Goal: Task Accomplishment & Management: Use online tool/utility

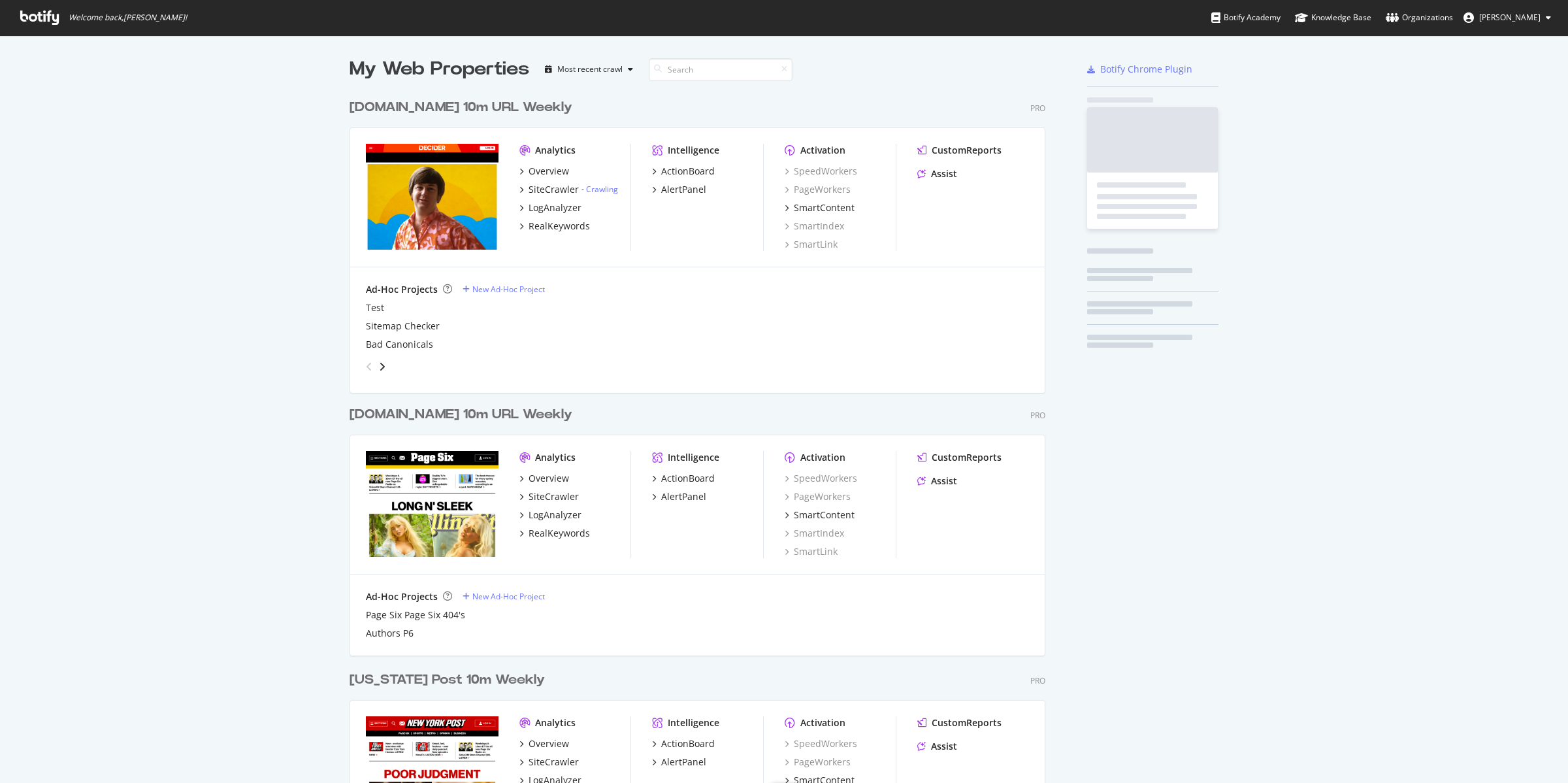
scroll to position [1553, 694]
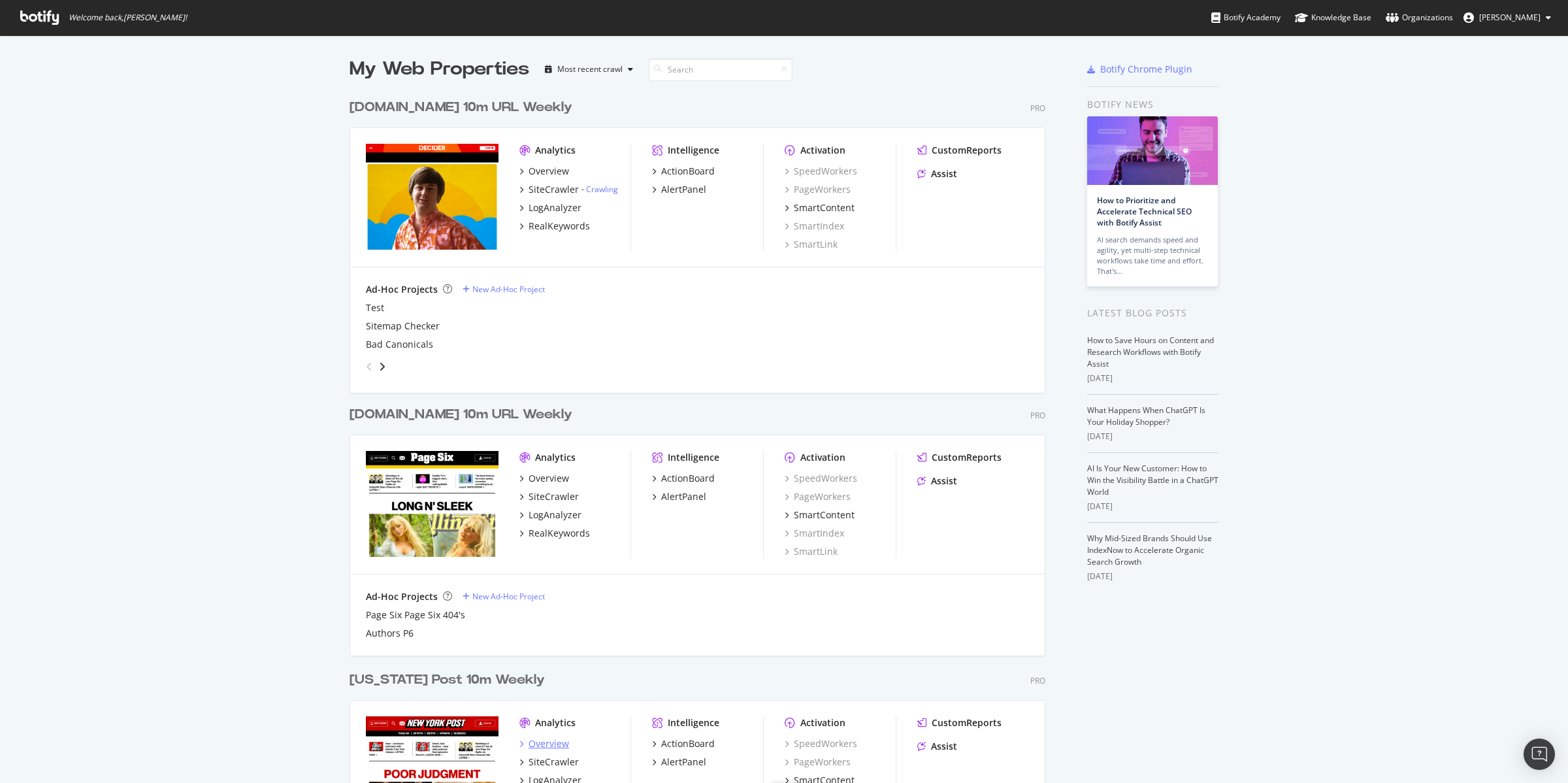
click at [552, 738] on div "Overview" at bounding box center [548, 744] width 40 height 13
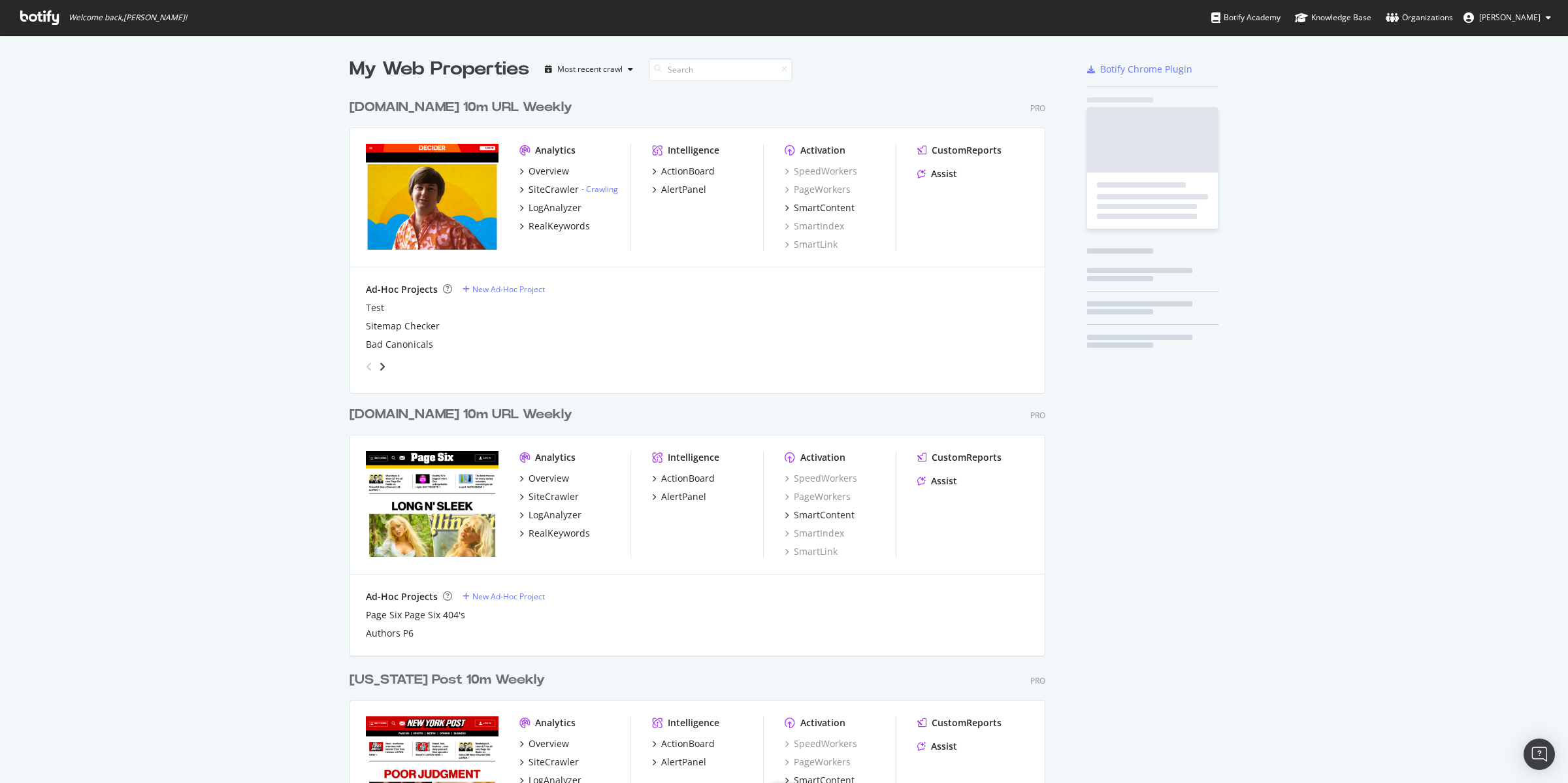
scroll to position [1553, 694]
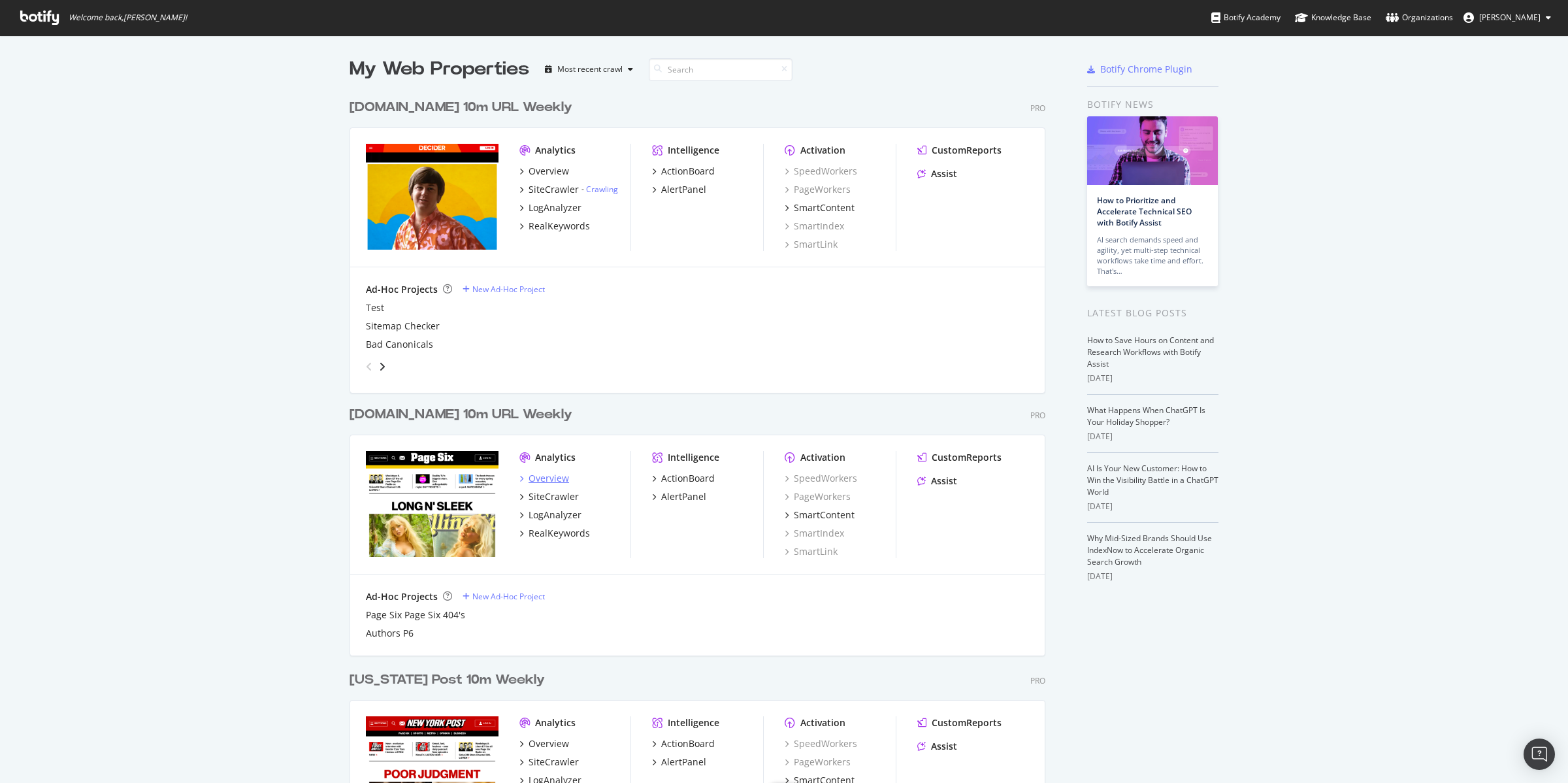
click at [534, 475] on div "Overview" at bounding box center [548, 478] width 40 height 13
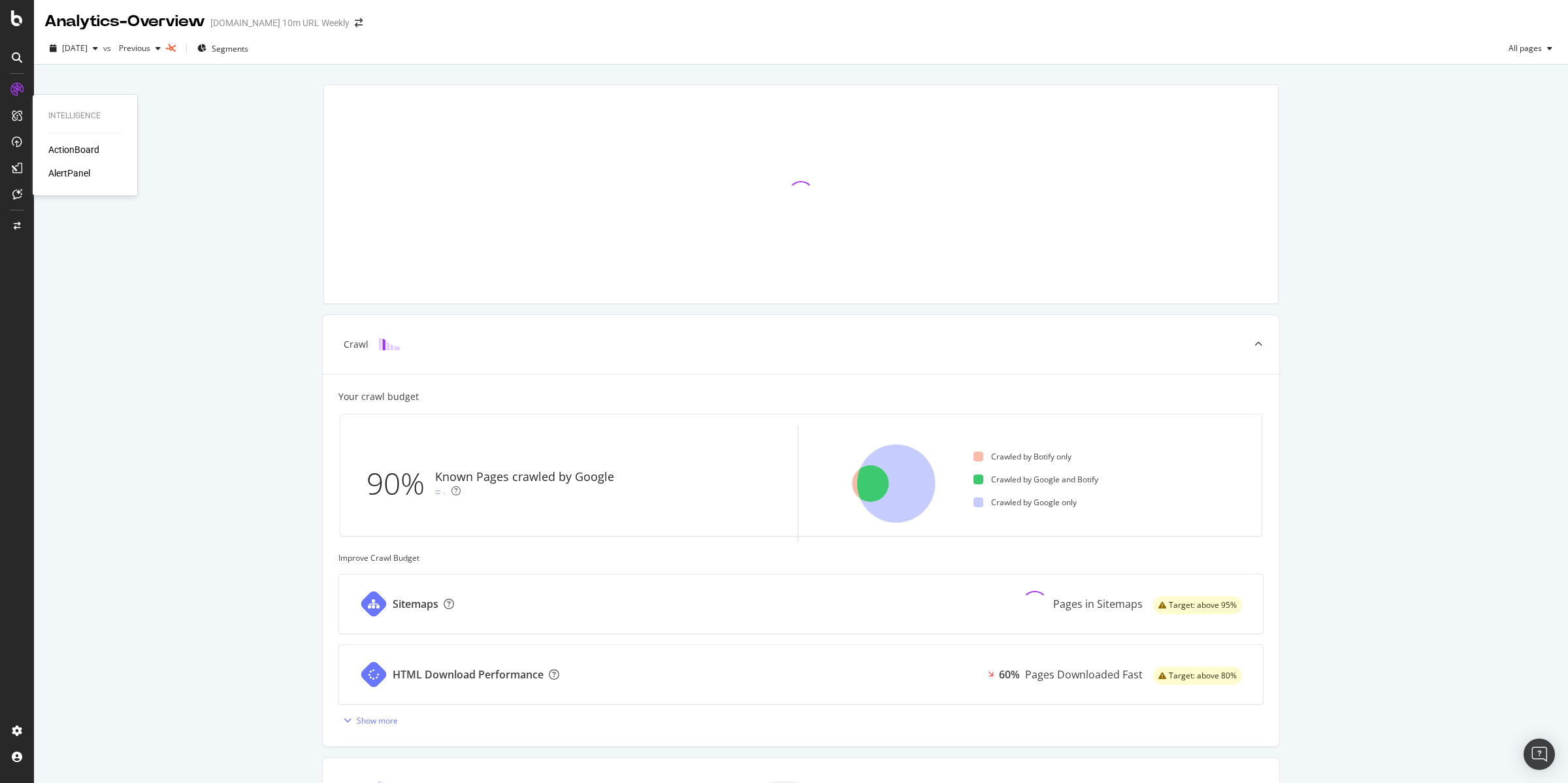
click at [62, 144] on div "ActionBoard" at bounding box center [74, 149] width 51 height 13
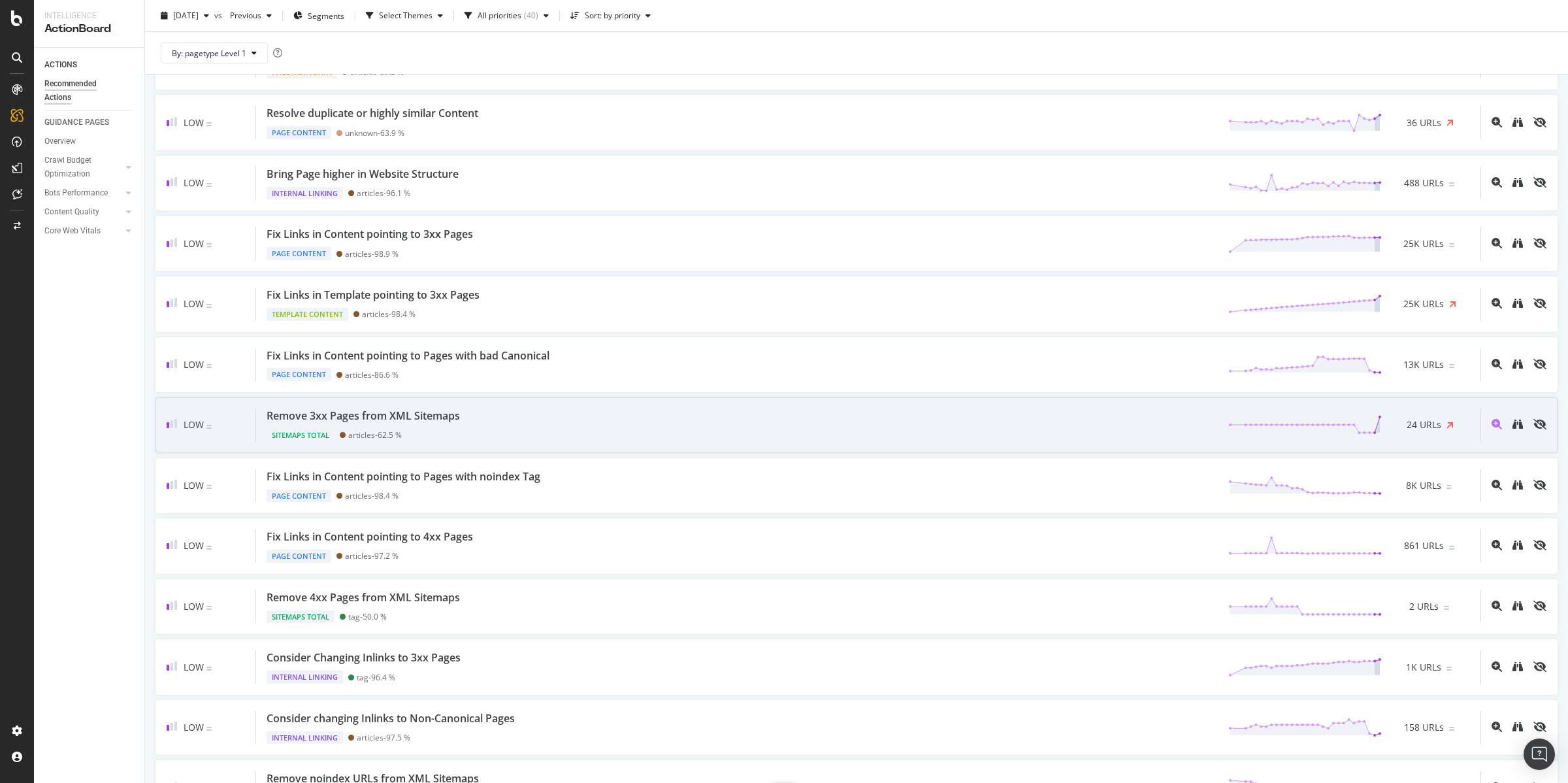
scroll to position [925, 0]
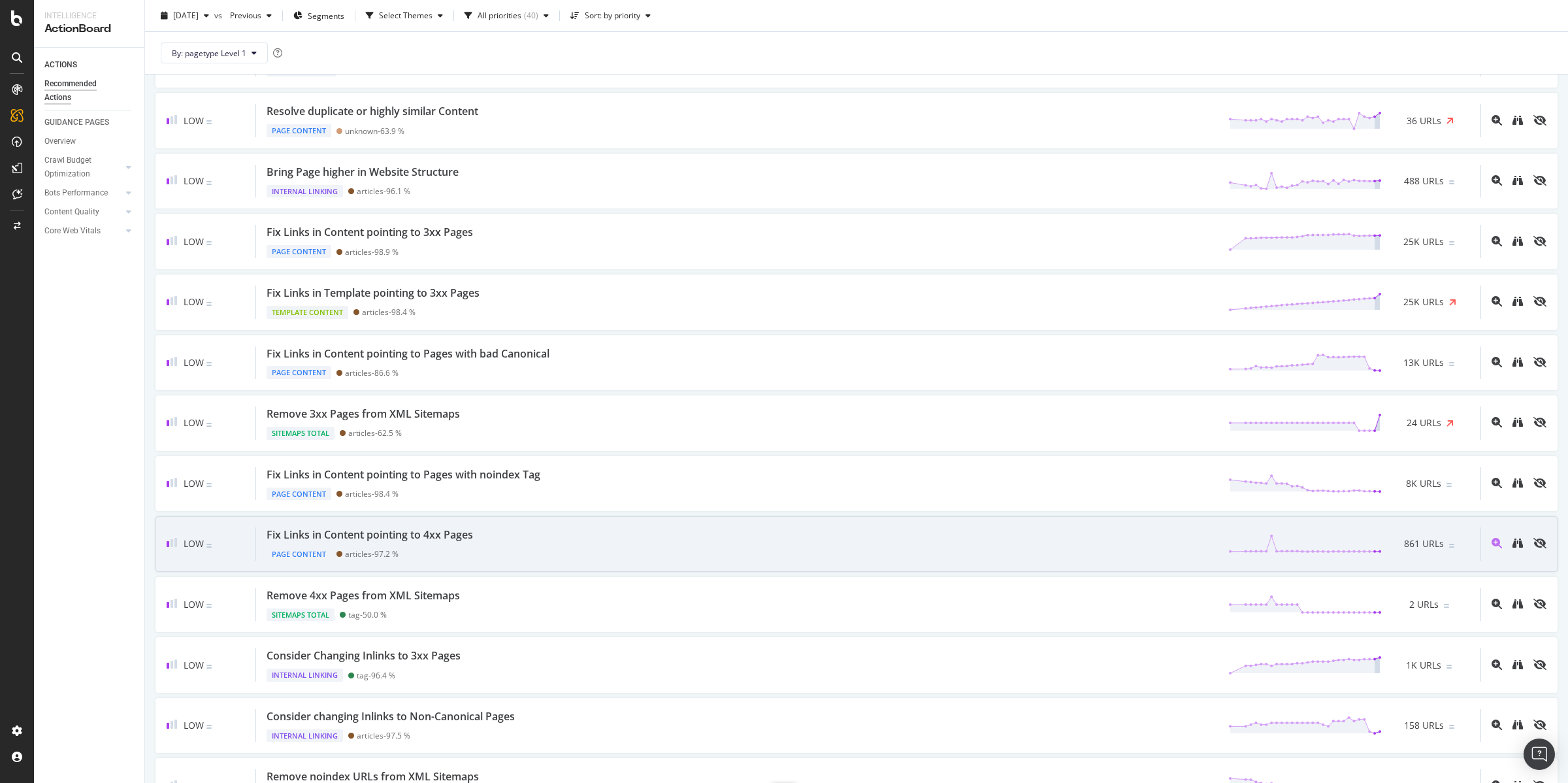
click at [427, 538] on div "Fix Links in Content pointing to 4xx Pages" at bounding box center [370, 534] width 207 height 15
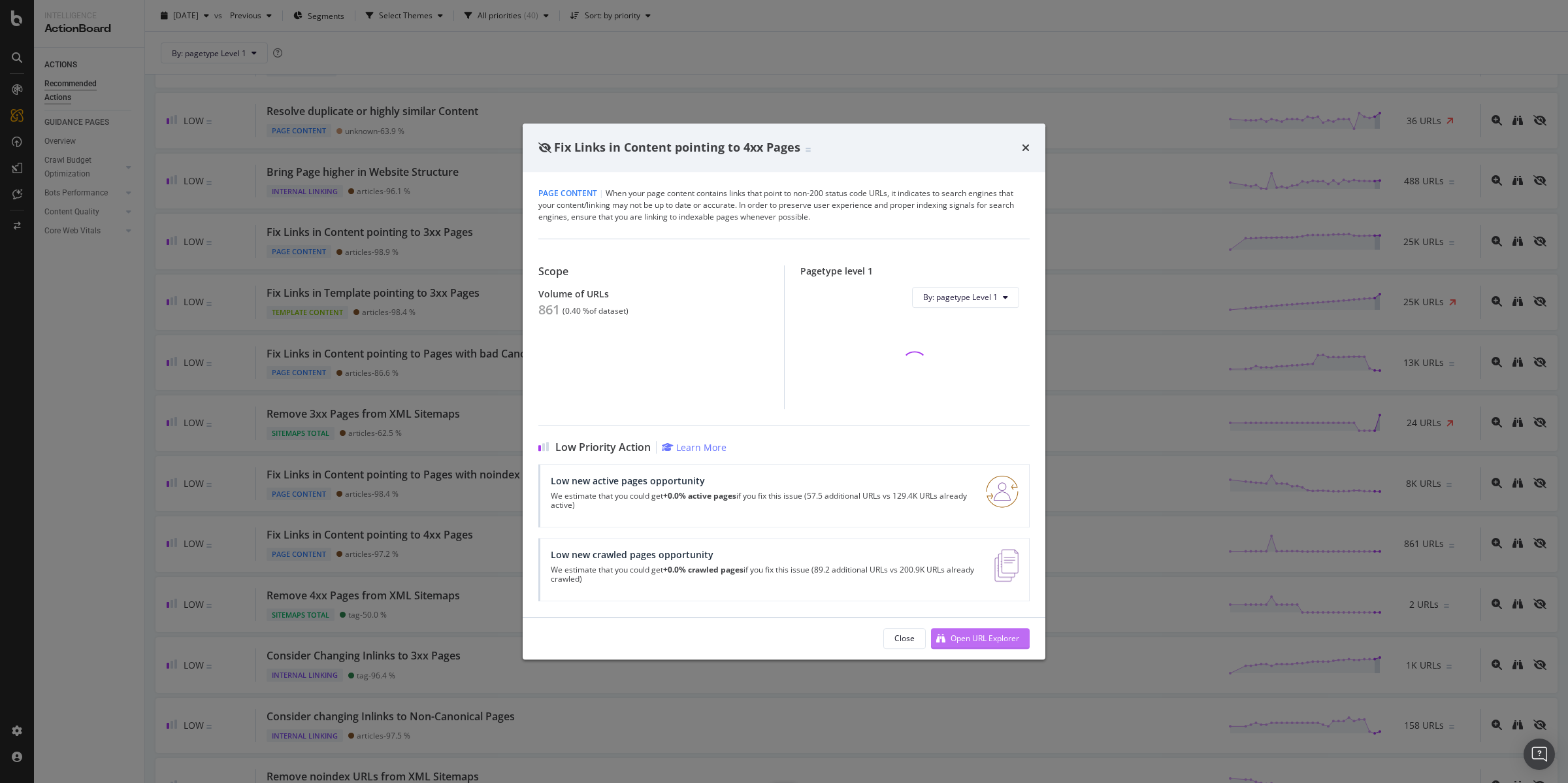
click at [981, 633] on div "Open URL Explorer" at bounding box center [985, 639] width 69 height 11
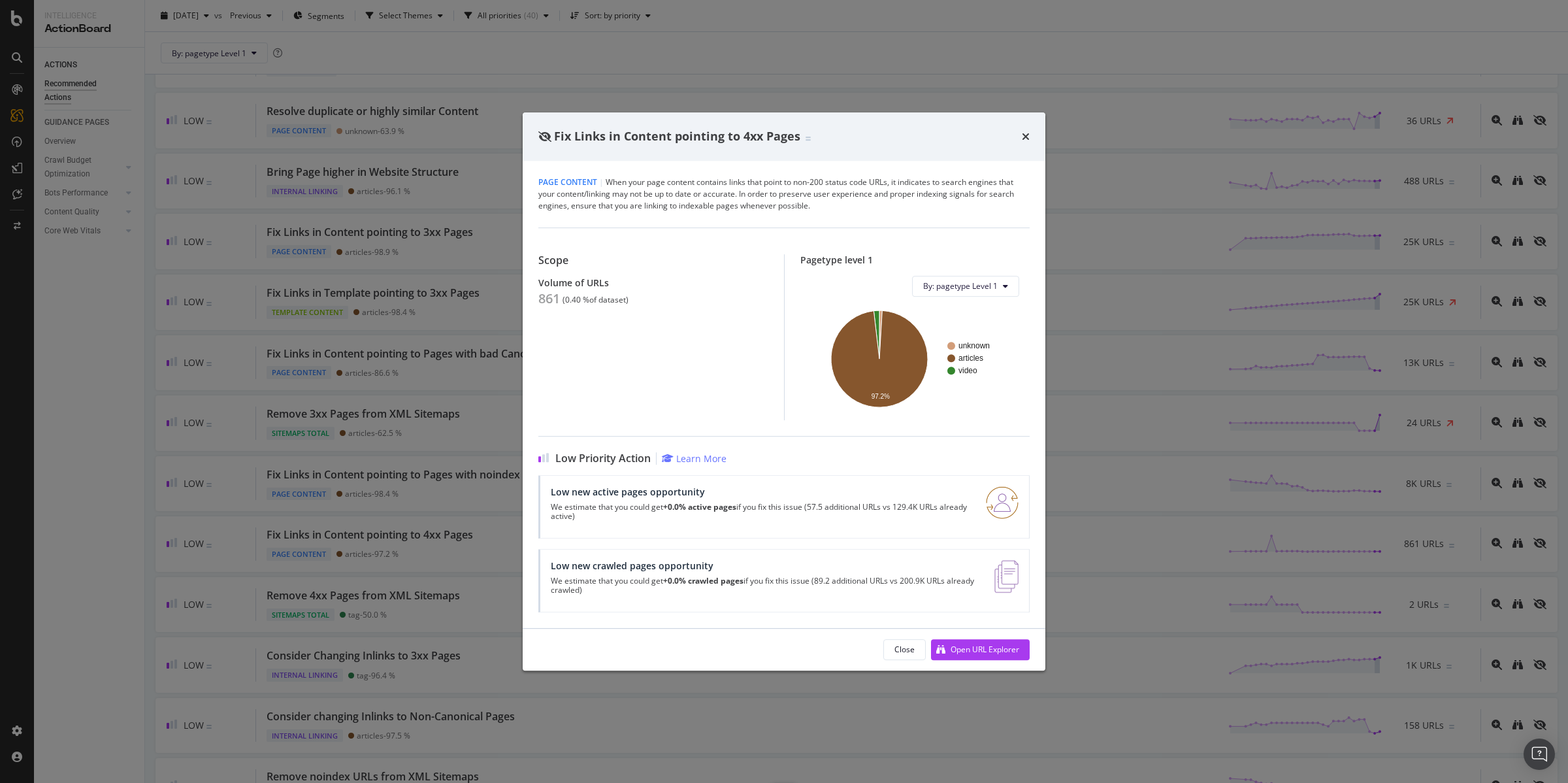
click at [1029, 136] on div "Fix Links in Content pointing to 4xx Pages" at bounding box center [784, 136] width 523 height 48
click at [1028, 132] on icon "times" at bounding box center [1026, 136] width 8 height 11
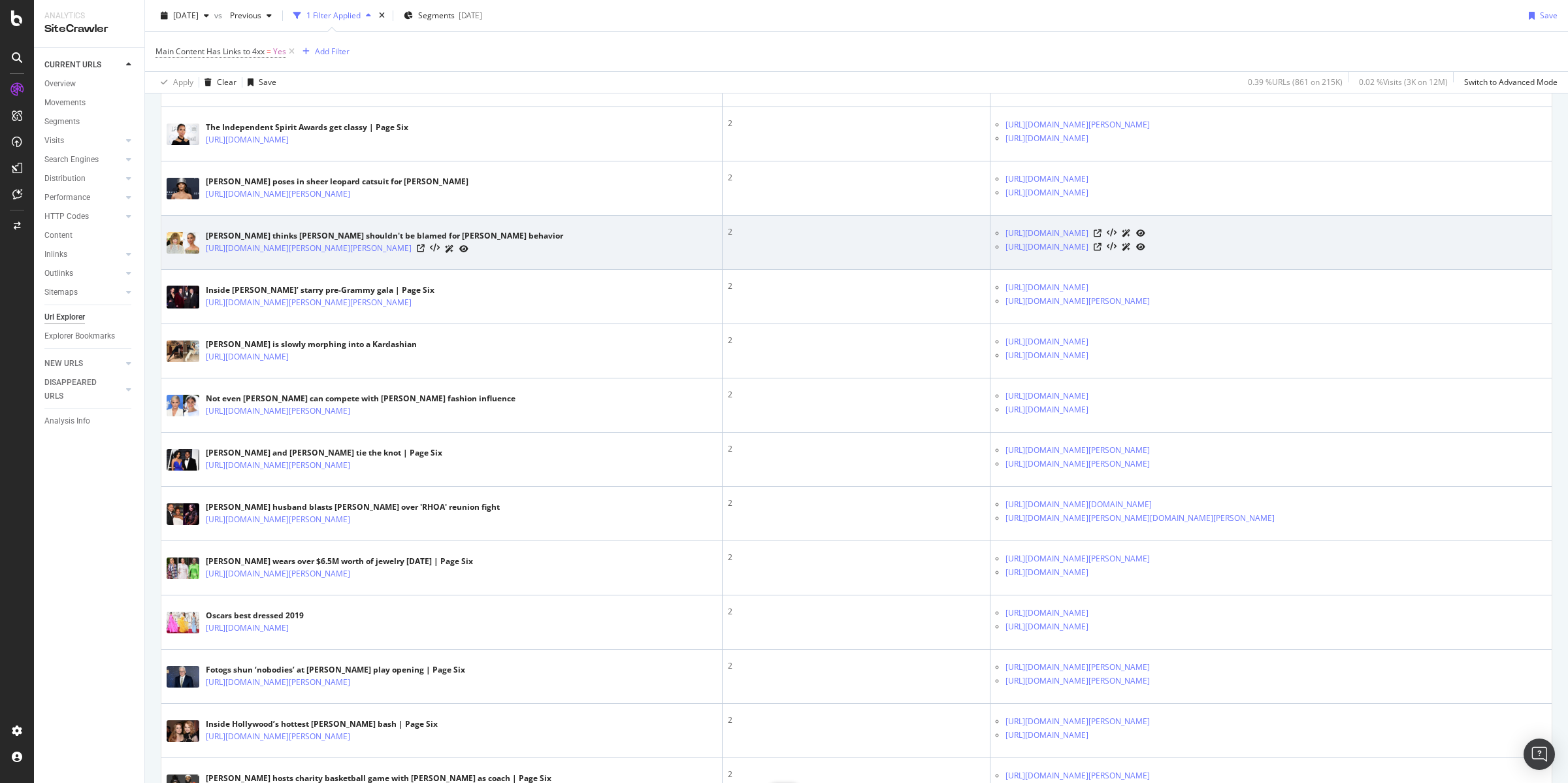
scroll to position [648, 0]
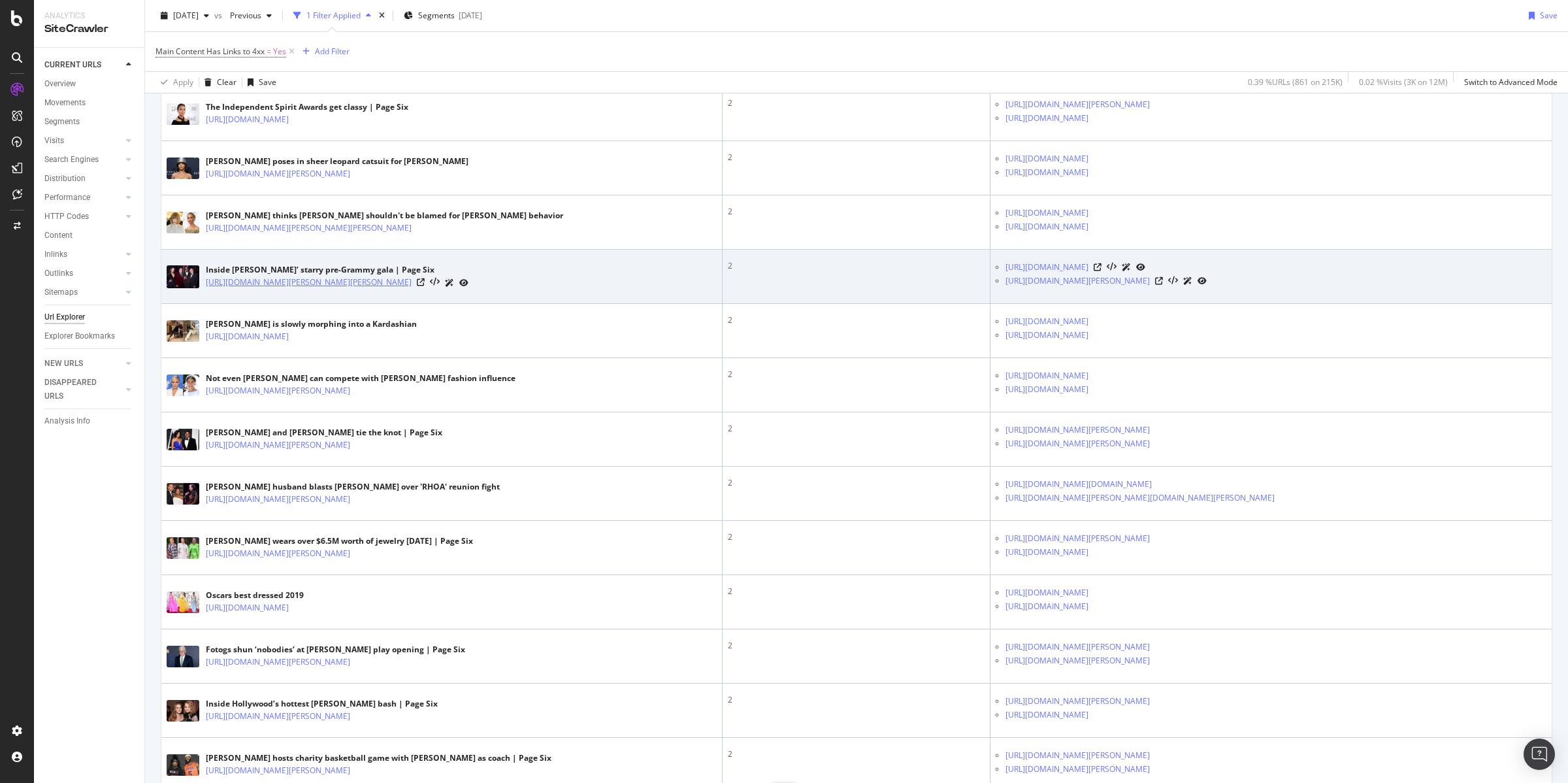
click at [411, 281] on link "[URL][DOMAIN_NAME][PERSON_NAME][PERSON_NAME]" at bounding box center [309, 282] width 206 height 13
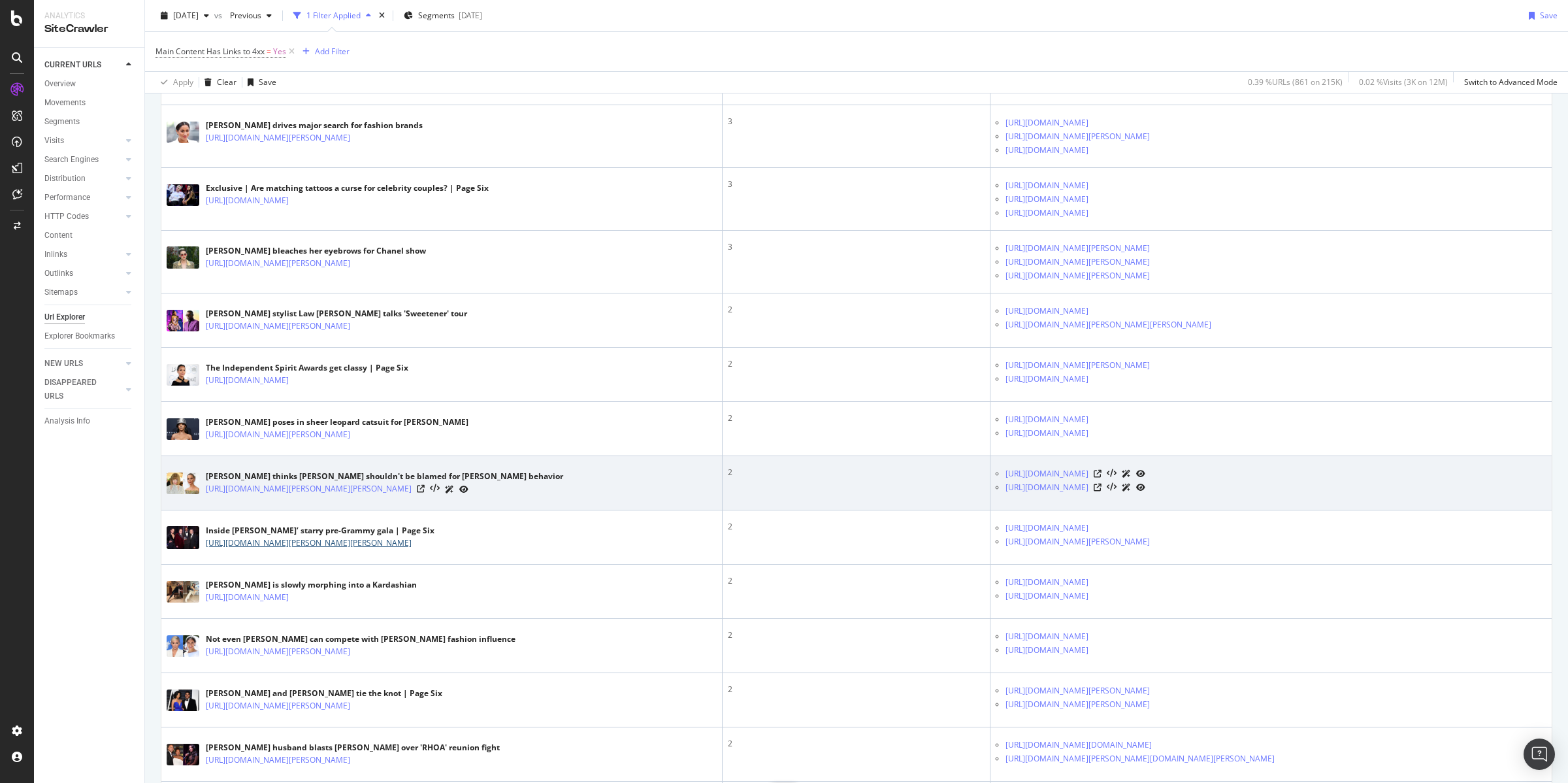
scroll to position [401, 0]
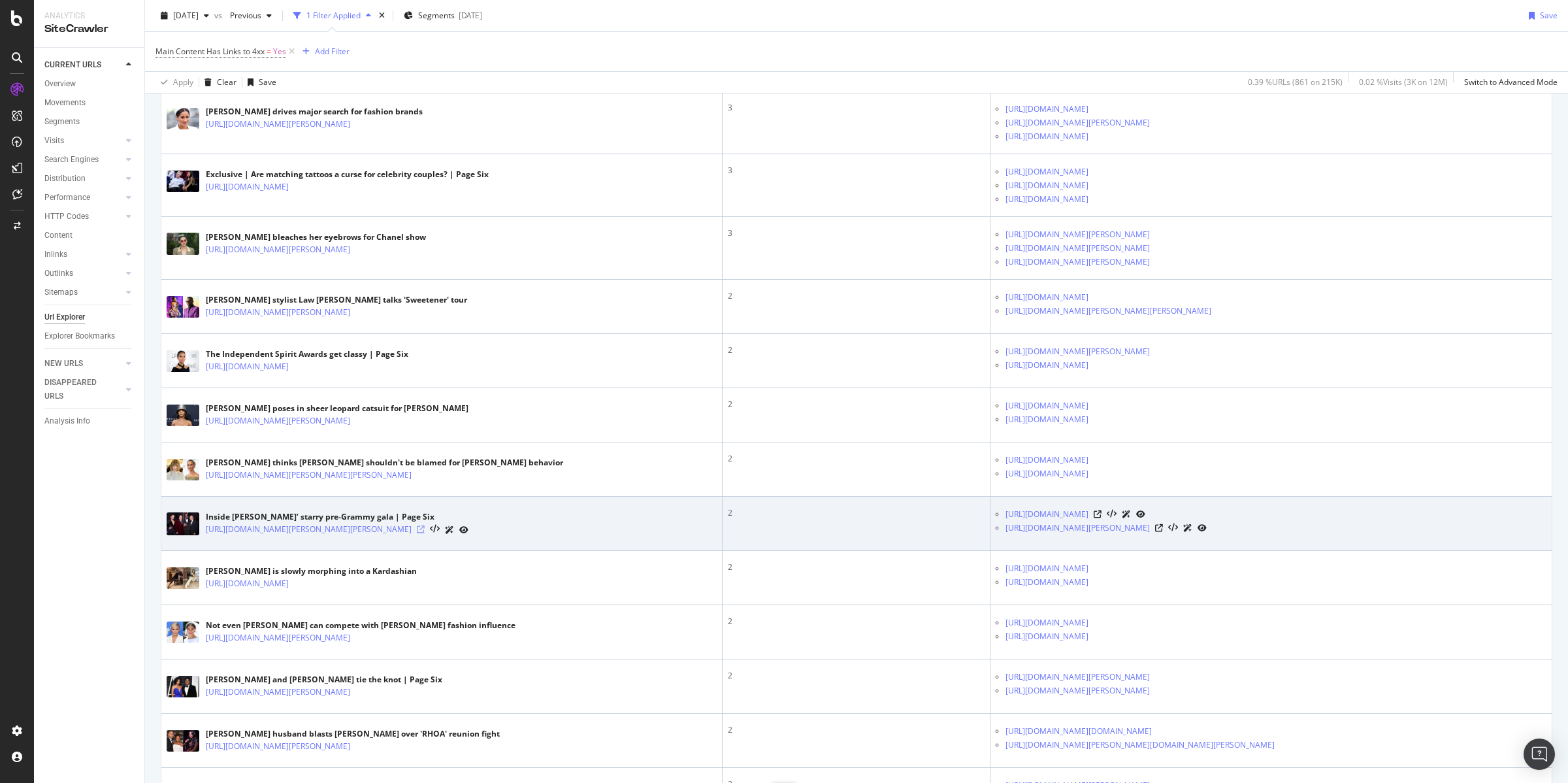
click at [424, 529] on icon at bounding box center [421, 529] width 8 height 8
click at [1155, 529] on icon at bounding box center [1159, 528] width 8 height 8
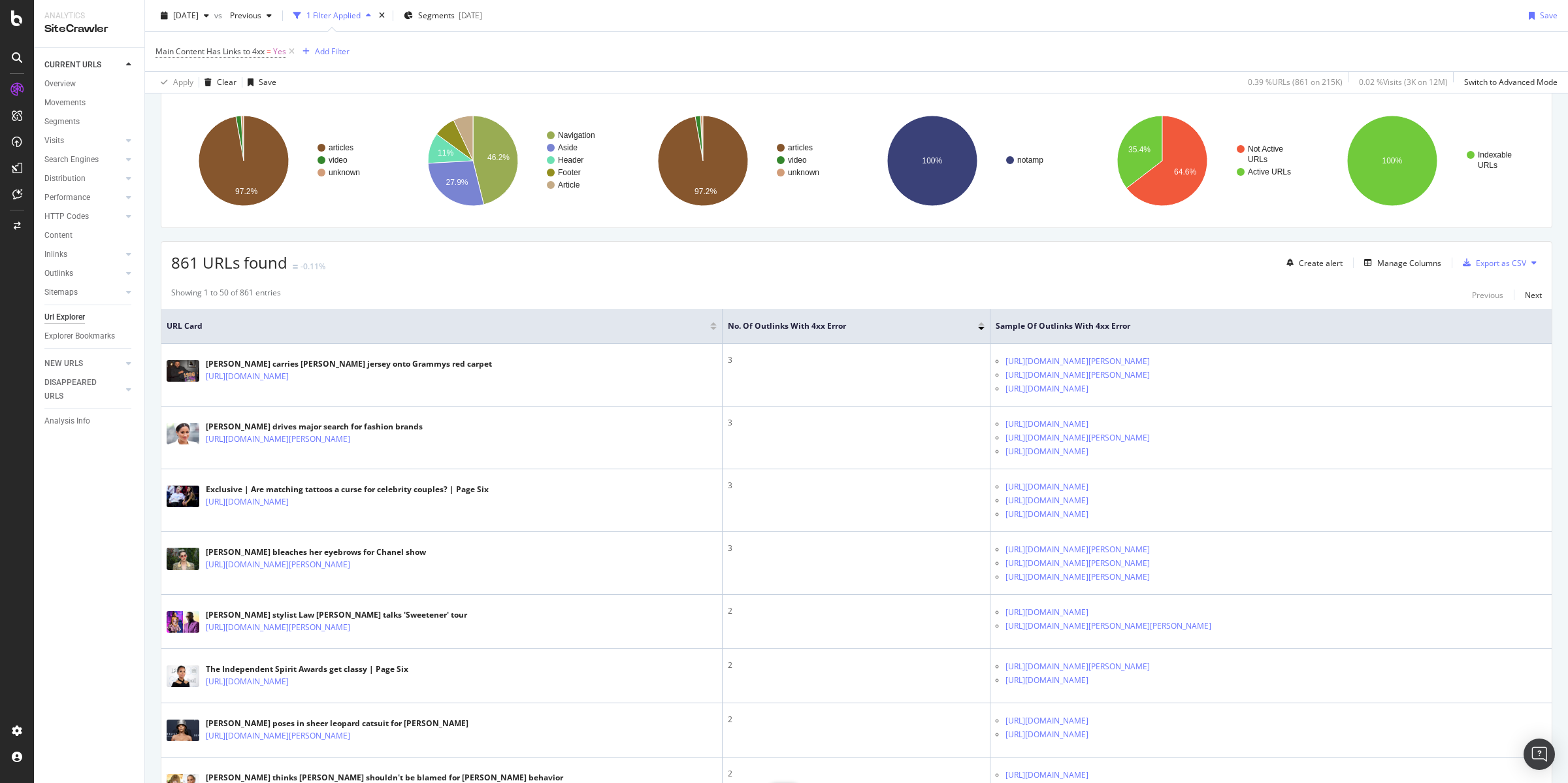
scroll to position [0, 0]
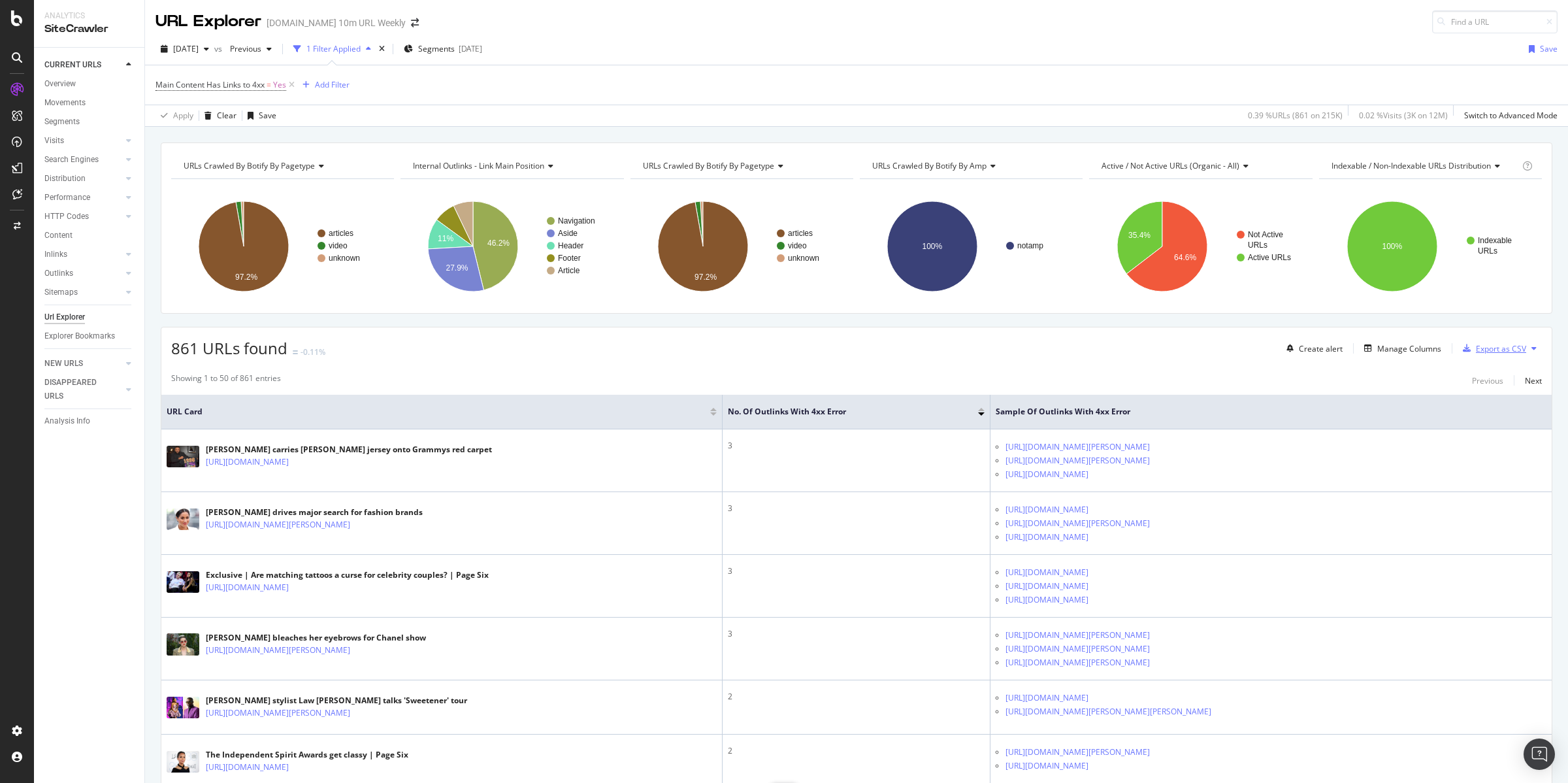
click at [1501, 346] on div "Export as CSV" at bounding box center [1501, 349] width 50 height 11
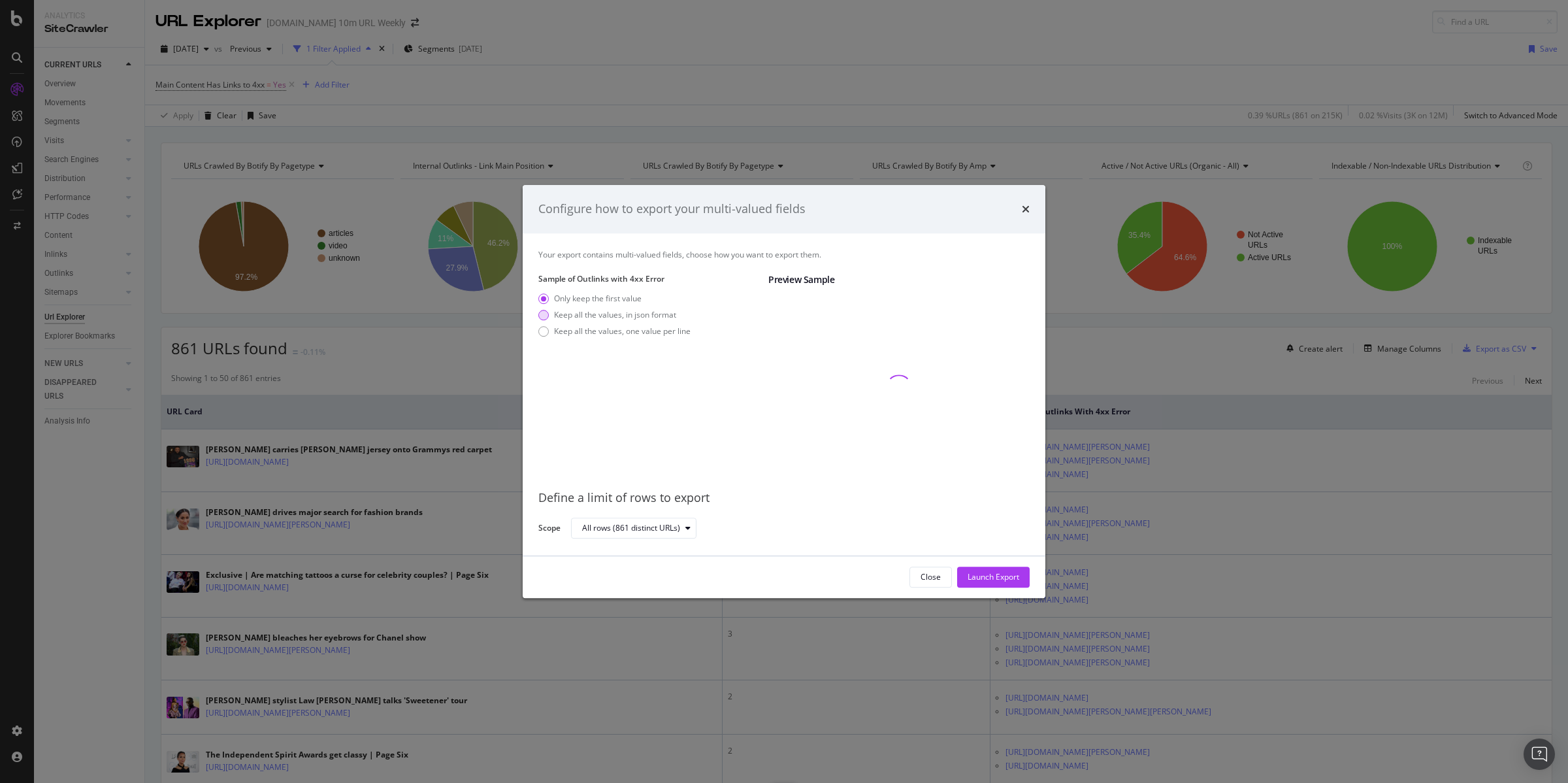
click at [594, 314] on div "Keep all the values, in json format" at bounding box center [615, 315] width 122 height 11
click at [607, 328] on div "Keep all the values, one value per line" at bounding box center [622, 331] width 136 height 11
click at [994, 575] on div "Launch Export" at bounding box center [993, 577] width 52 height 11
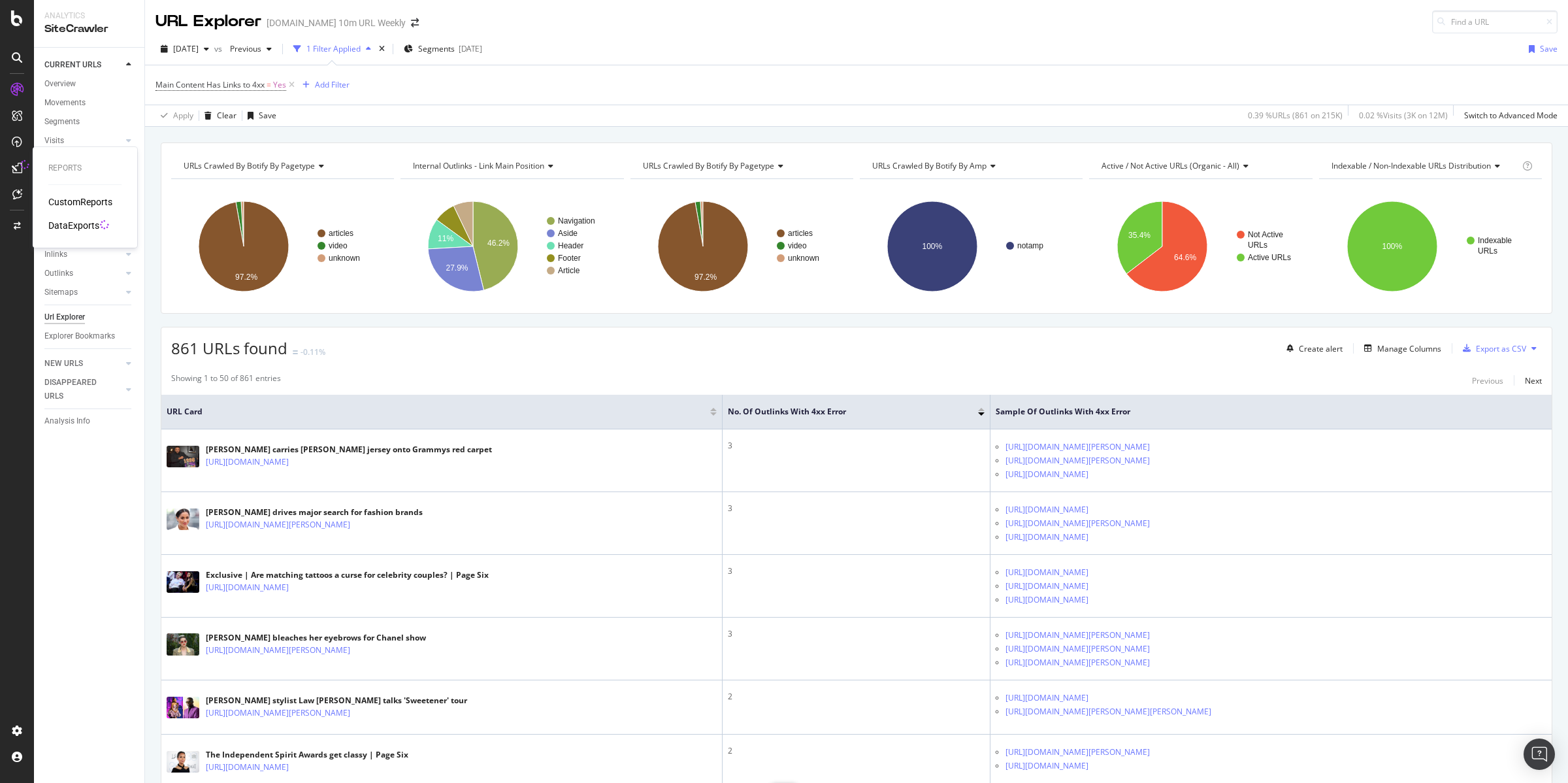
click at [82, 222] on div "DataExports" at bounding box center [74, 226] width 51 height 13
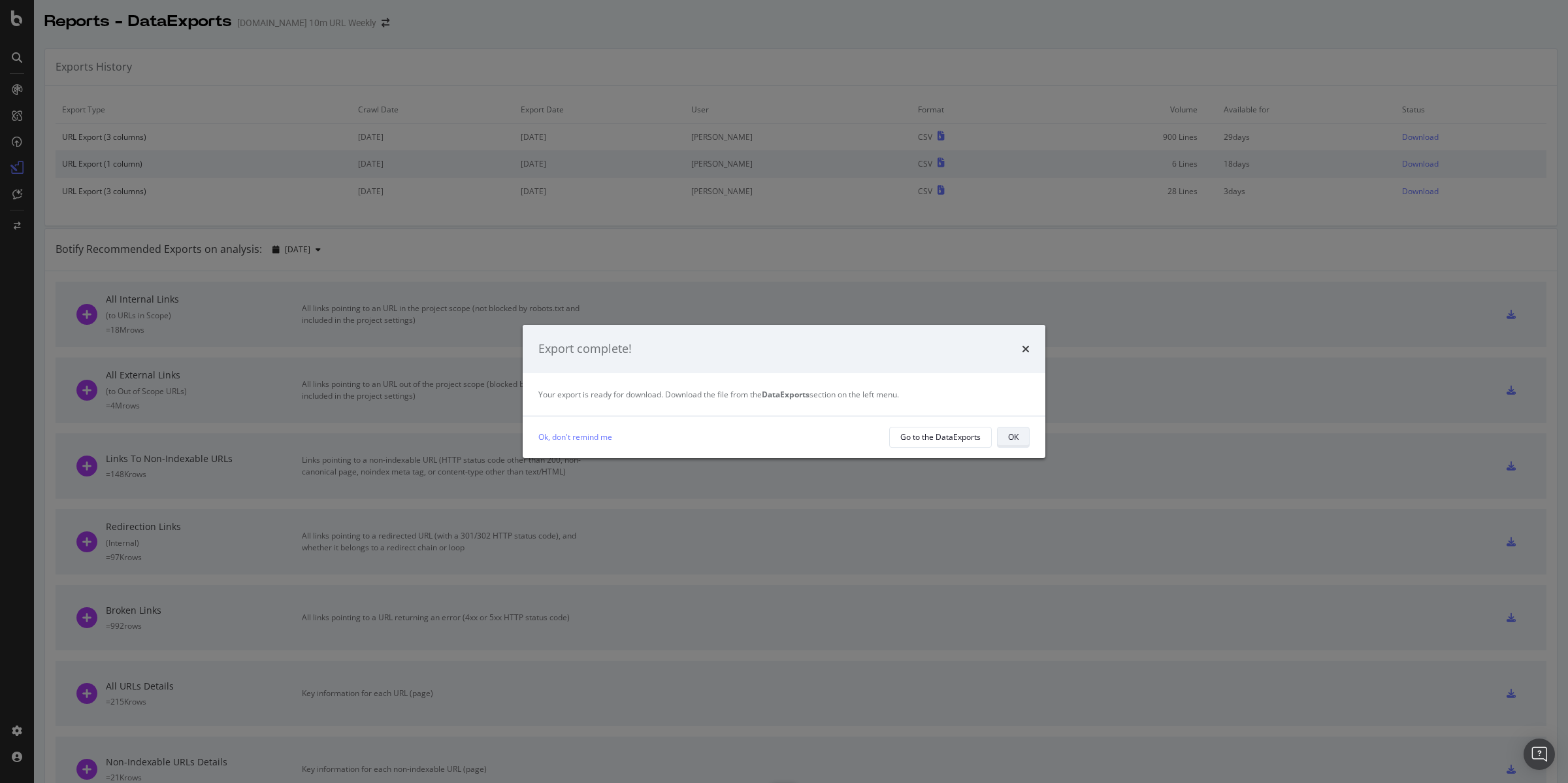
click at [1011, 439] on div "OK" at bounding box center [1013, 437] width 11 height 11
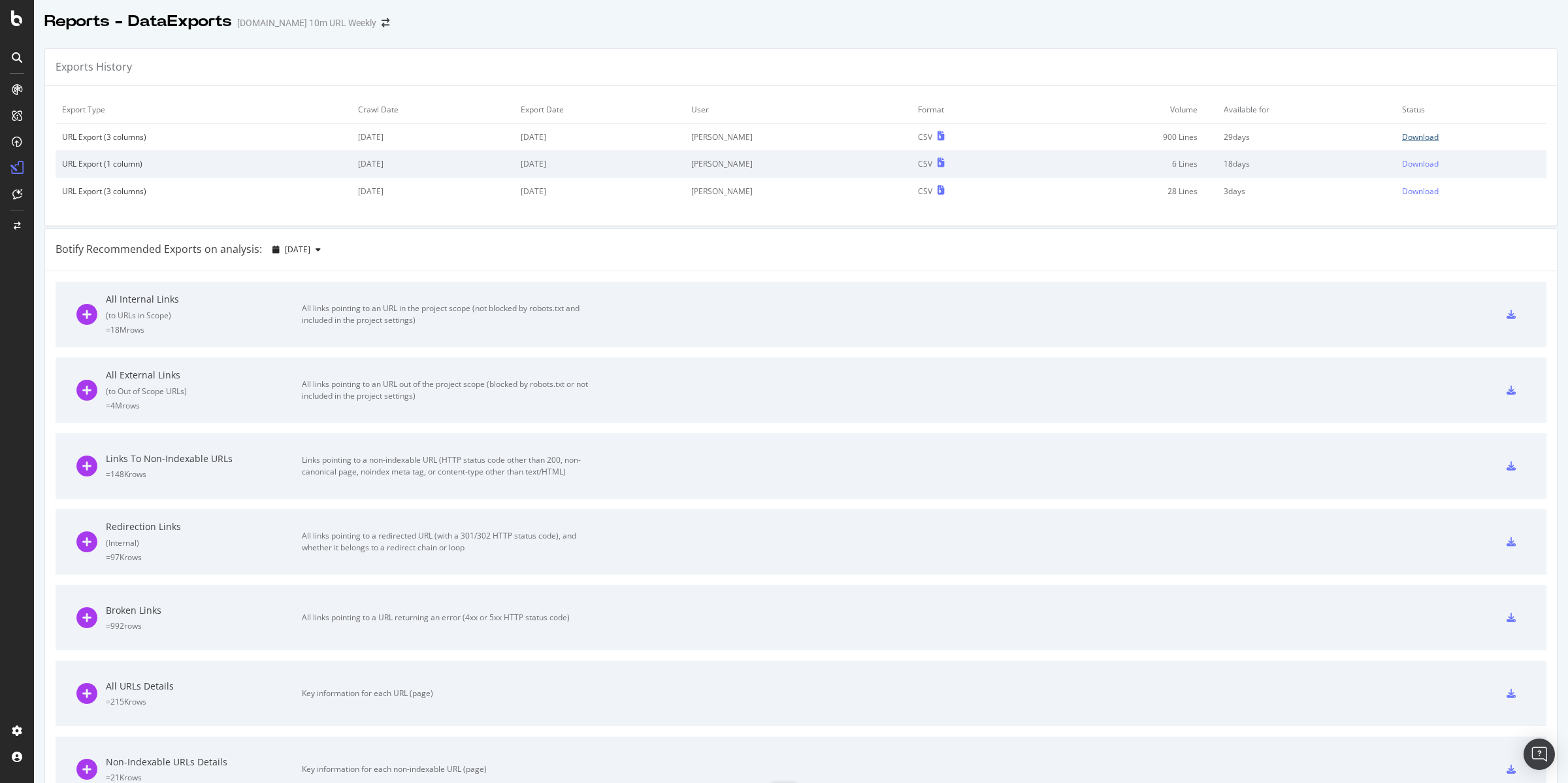
click at [1419, 135] on div "Download" at bounding box center [1420, 137] width 37 height 11
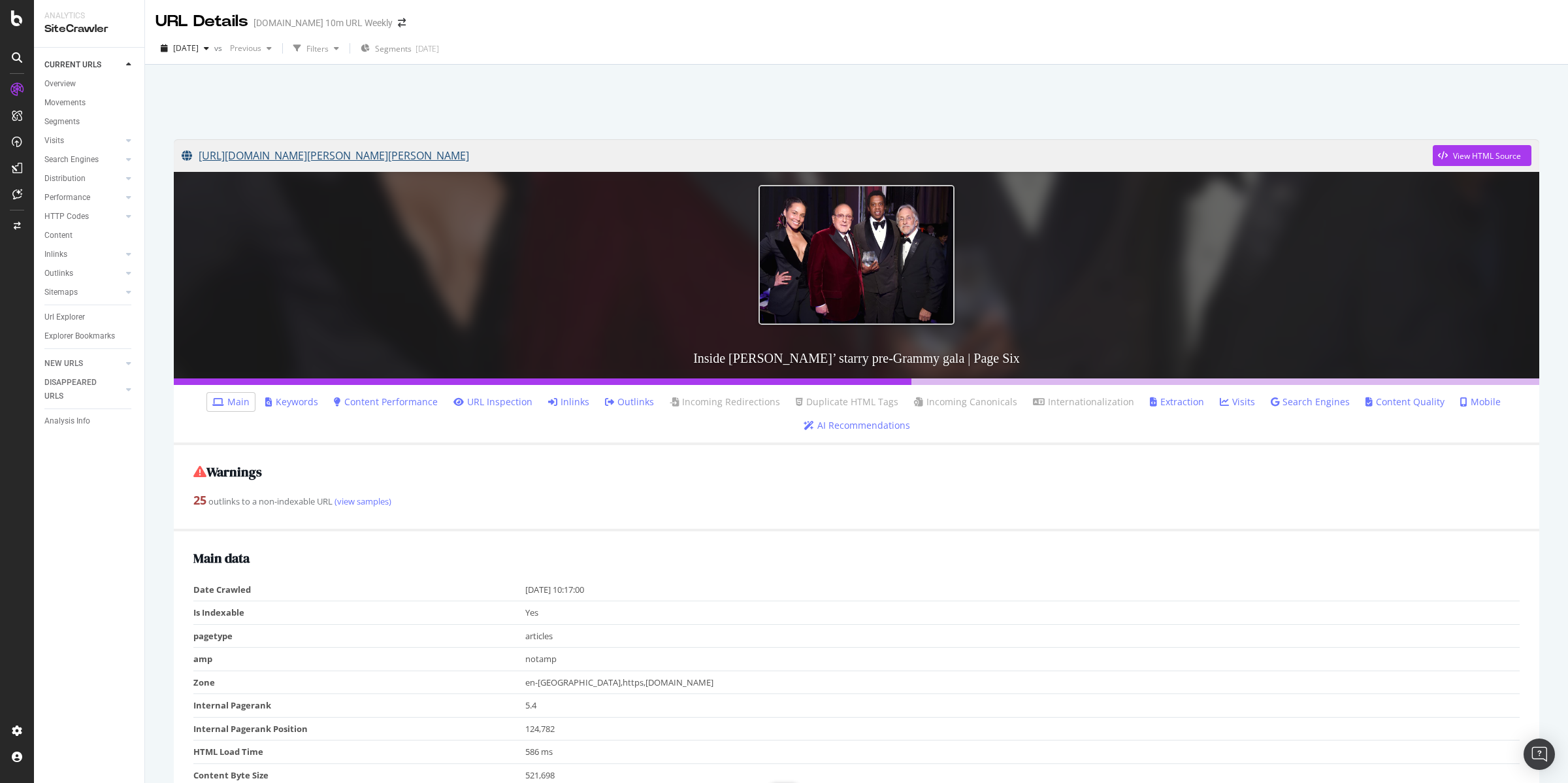
click at [556, 158] on link "[URL][DOMAIN_NAME][PERSON_NAME][PERSON_NAME]" at bounding box center [807, 156] width 1251 height 33
